Goal: Contribute content: Add original content to the website for others to see

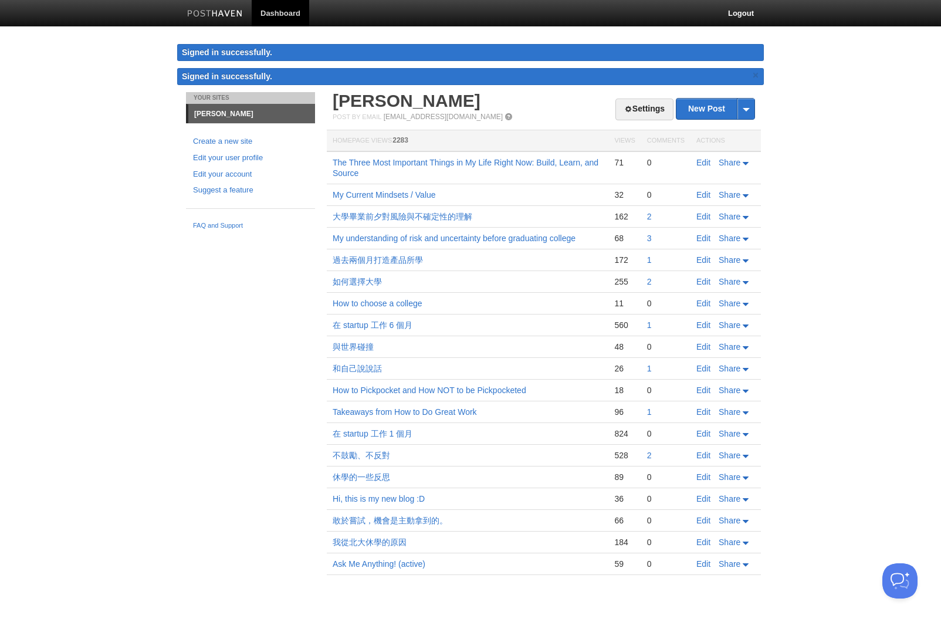
click at [226, 287] on div "Your Sites [PERSON_NAME] Create a new site Edit your user profile Edit your acc…" at bounding box center [470, 350] width 586 height 517
click at [807, 225] on body "Dashboard Logout Signed in successfully. Signed in successfully. × Your Sites […" at bounding box center [470, 304] width 941 height 609
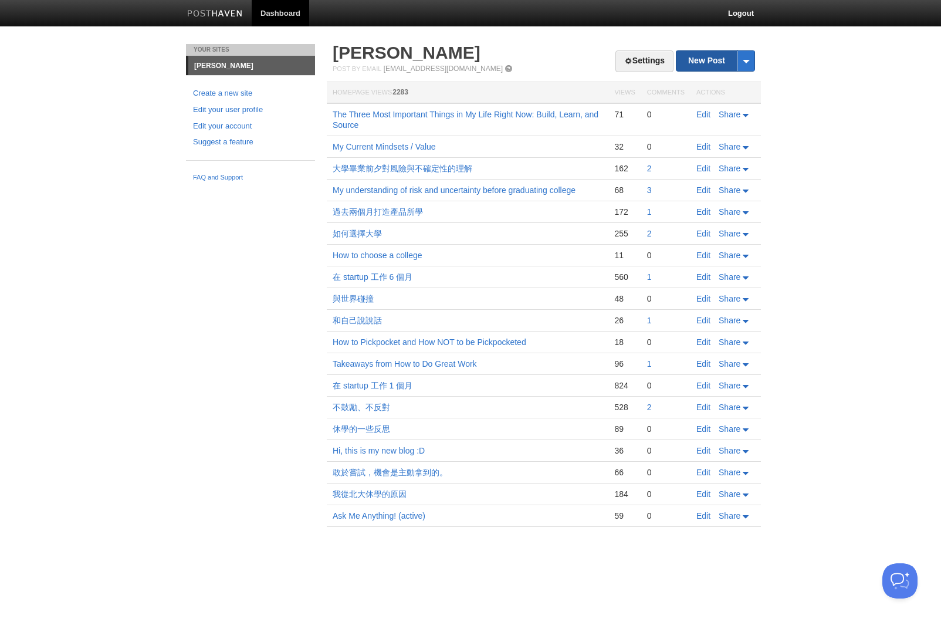
click at [693, 63] on link "New Post" at bounding box center [715, 60] width 78 height 21
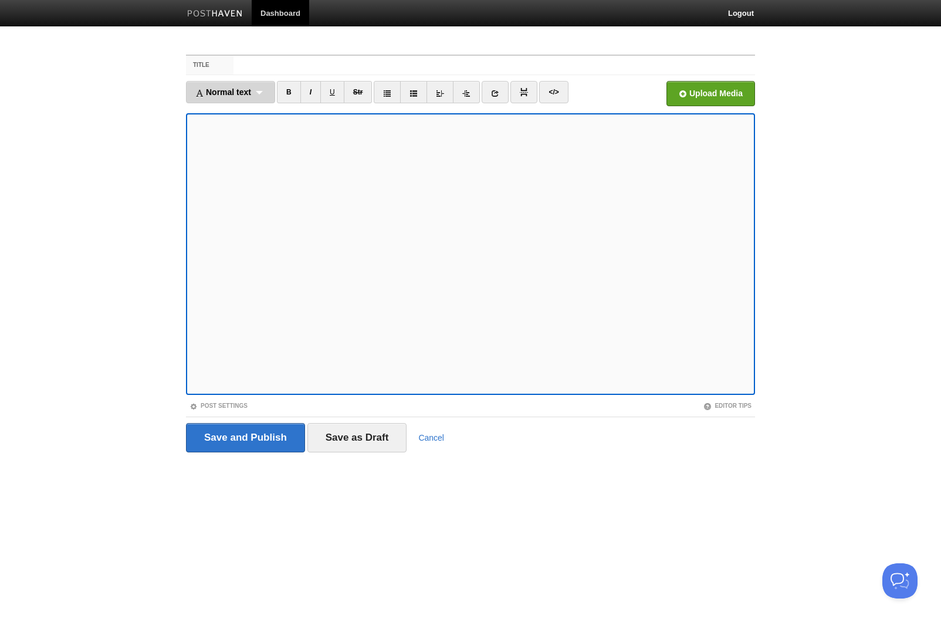
click at [225, 97] on div "Normal text Normal text Heading 1 Heading 2 Heading 3" at bounding box center [230, 92] width 89 height 22
click at [232, 113] on link "Normal text" at bounding box center [230, 113] width 88 height 18
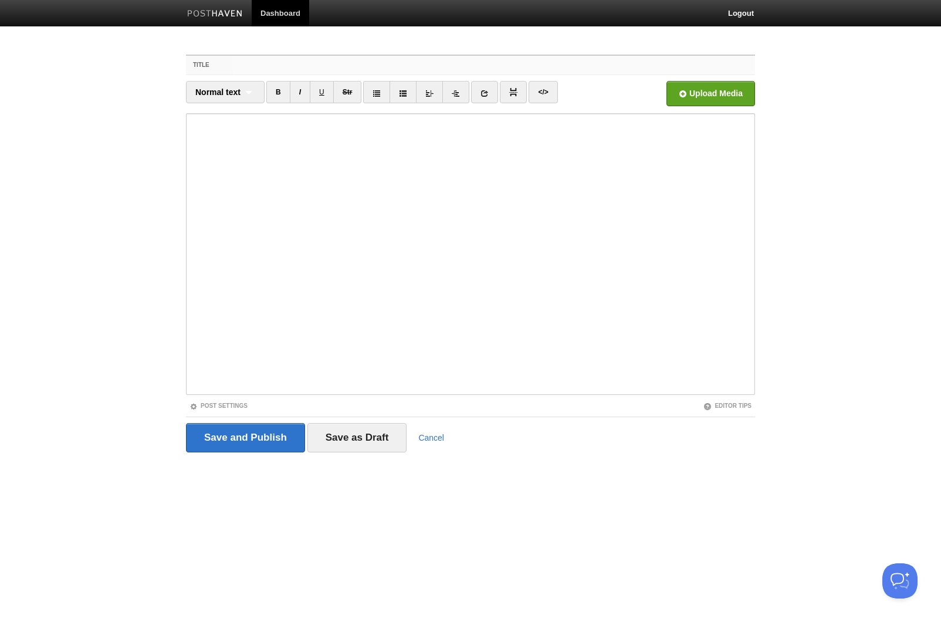
click at [256, 67] on input "Title" at bounding box center [493, 65] width 521 height 19
paste input "Reflections on working with an Amazon Engineer as an AI-native coder for a mont…"
type input "Reflections on working with an Amazon Engineer as an AI-native coder for a mont…"
click at [345, 435] on input "Save as Draft" at bounding box center [357, 437] width 100 height 29
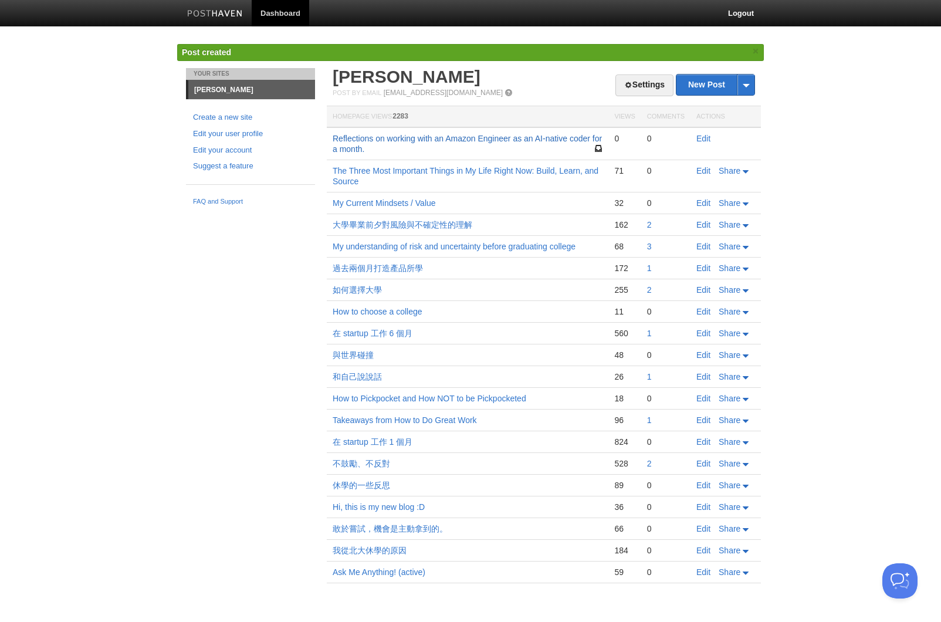
click at [554, 137] on link "Reflections on working with an Amazon Engineer as an AI-native coder for a mont…" at bounding box center [466, 144] width 269 height 20
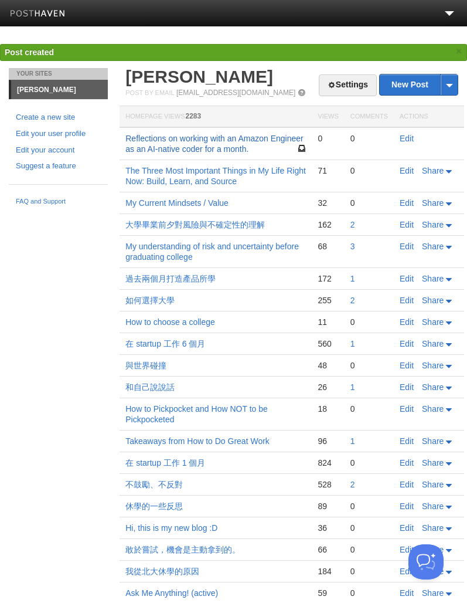
click at [220, 138] on link "Reflections on working with an Amazon Engineer as an AI-native coder for a mont…" at bounding box center [214, 144] width 178 height 20
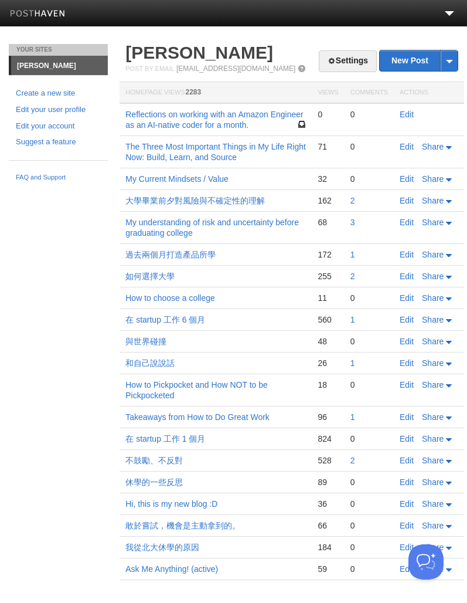
click at [84, 280] on div "Your Sites Ian Hsiao Create a new site Edit your user profile Edit your account…" at bounding box center [233, 329] width 467 height 571
click at [406, 111] on link "Edit" at bounding box center [407, 114] width 14 height 9
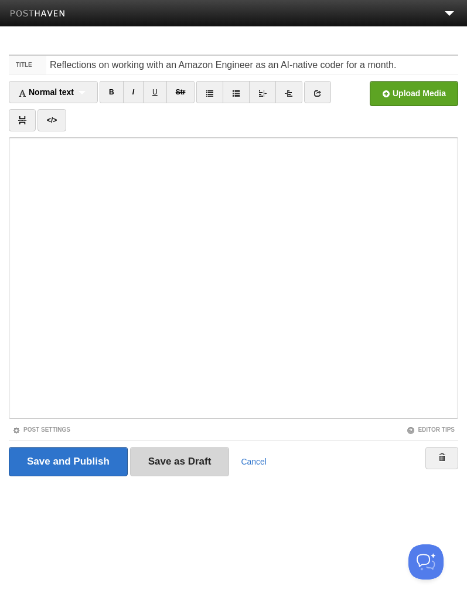
click at [157, 460] on input "Save as Draft" at bounding box center [180, 461] width 100 height 29
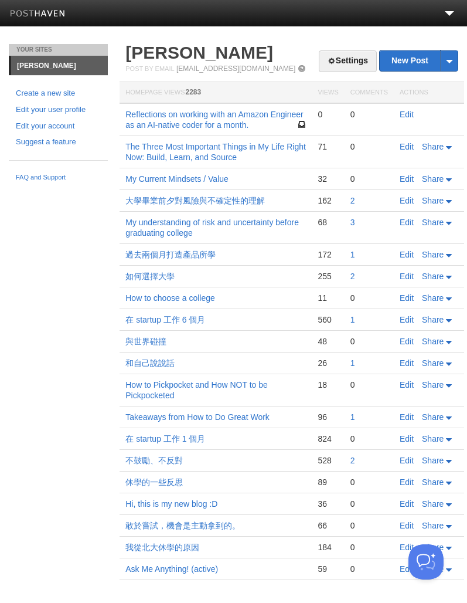
click at [41, 251] on div "Your Sites Ian Hsiao Create a new site Edit your user profile Edit your account…" at bounding box center [233, 329] width 467 height 571
click at [36, 257] on div "Your Sites Ian Hsiao Create a new site Edit your user profile Edit your account…" at bounding box center [233, 329] width 467 height 571
click at [66, 271] on div "Your Sites Ian Hsiao Create a new site Edit your user profile Edit your account…" at bounding box center [233, 329] width 467 height 571
click at [47, 232] on div "Your Sites Ian Hsiao Create a new site Edit your user profile Edit your account…" at bounding box center [233, 329] width 467 height 571
click at [406, 116] on link "Edit" at bounding box center [407, 114] width 14 height 9
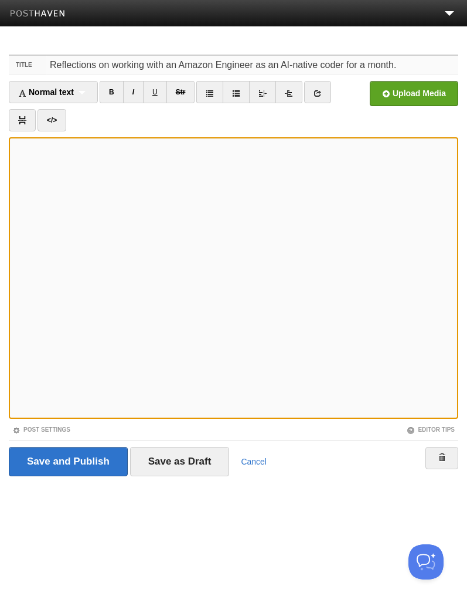
click at [232, 63] on input "Reflections on working with an Amazon Engineer as an AI-native coder for a mont…" at bounding box center [252, 65] width 412 height 19
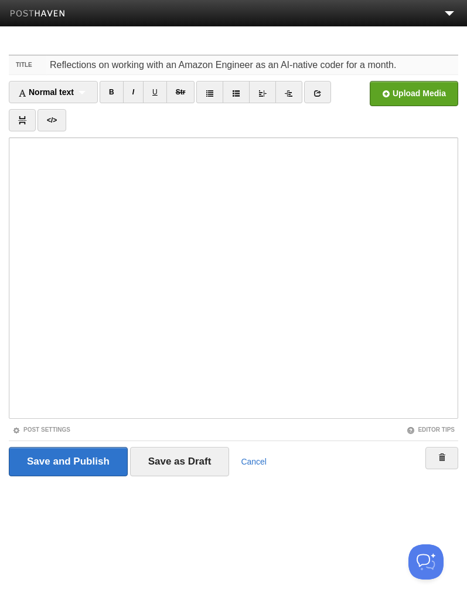
paste input "A Month Pair-Programming with an ex-Amazon Engineer"
click at [120, 64] on input "A Month Pair-Programming with an ex-Amazon Engineer" at bounding box center [252, 65] width 412 height 19
click at [226, 59] on input "A Month Pair-Programming with an ex-Amazon Engineer" at bounding box center [252, 65] width 412 height 19
paste input "One Month"
click at [272, 71] on input "Learnings from One Month with an ex-Amazon Engineer" at bounding box center [252, 65] width 412 height 19
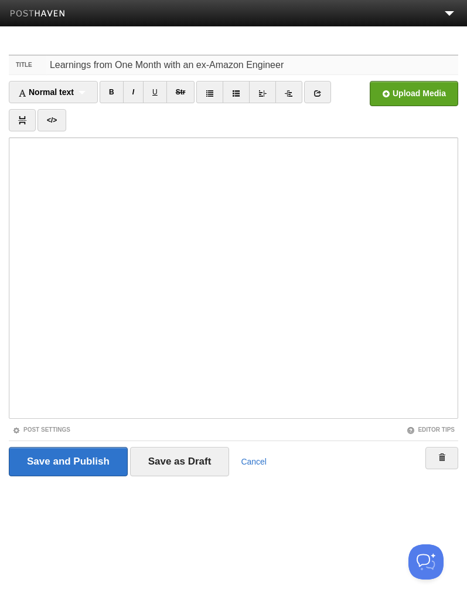
paste input "ssons from One Month with an E"
type input "Learnings from One Month with an Ex-Amazon Engineer"
click at [165, 454] on input "Save as Draft" at bounding box center [180, 461] width 100 height 29
